Goal: Navigation & Orientation: Find specific page/section

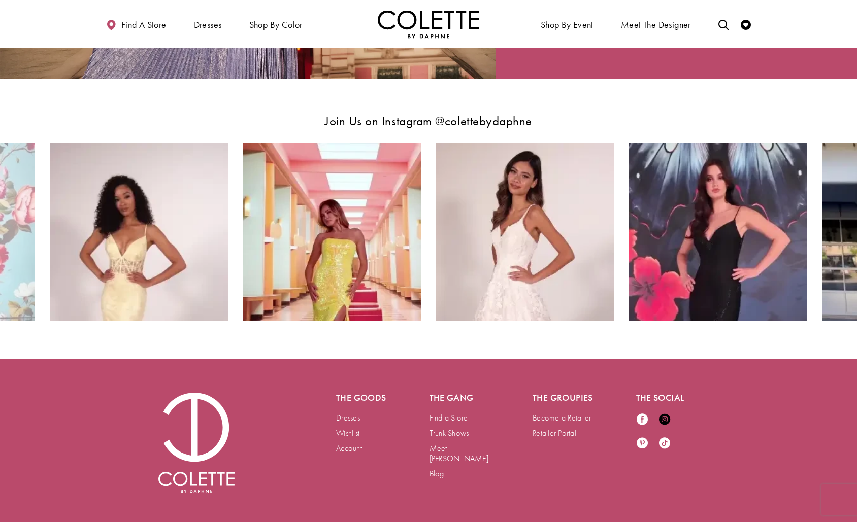
scroll to position [1879, 0]
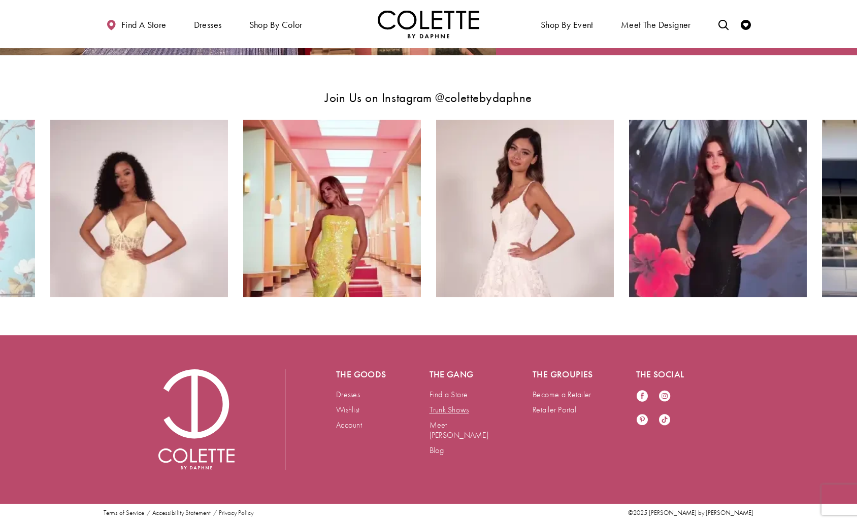
click at [441, 413] on link "Trunk Shows" at bounding box center [449, 410] width 40 height 11
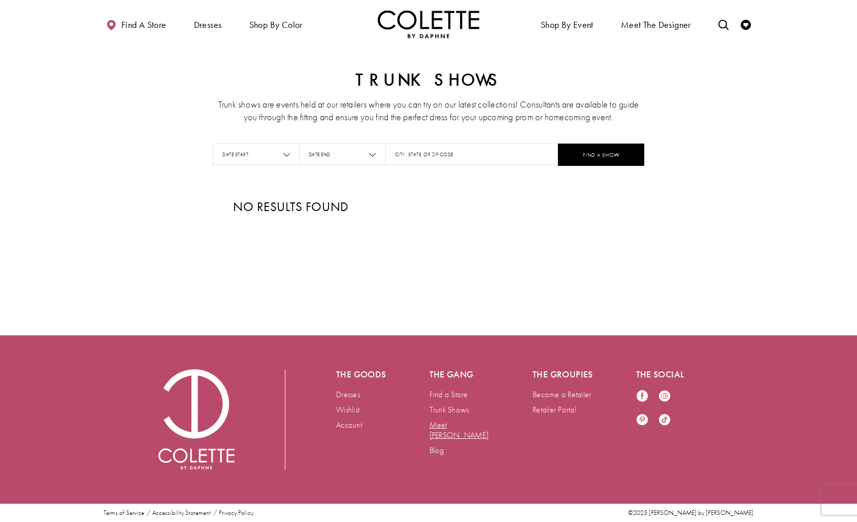
click at [450, 426] on link "Meet [PERSON_NAME]" at bounding box center [458, 430] width 59 height 21
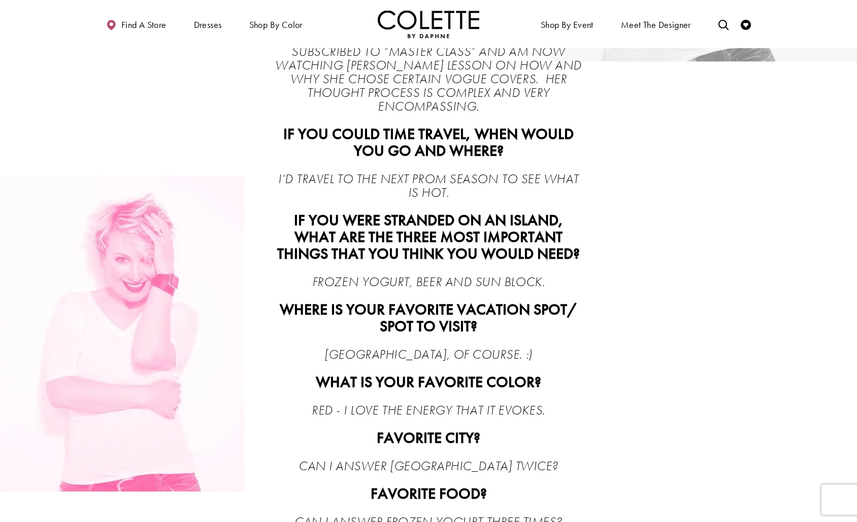
scroll to position [1600, 0]
